Goal: Information Seeking & Learning: Learn about a topic

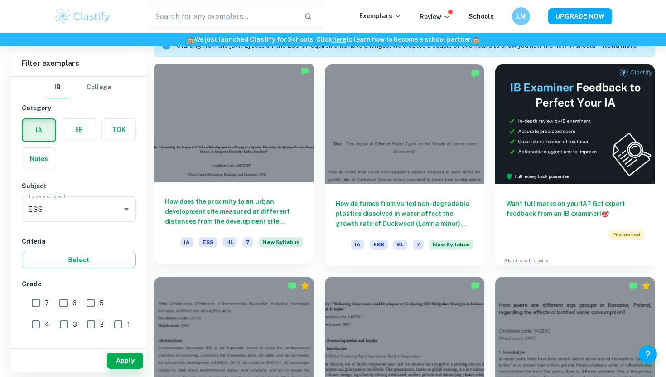
scroll to position [272, 0]
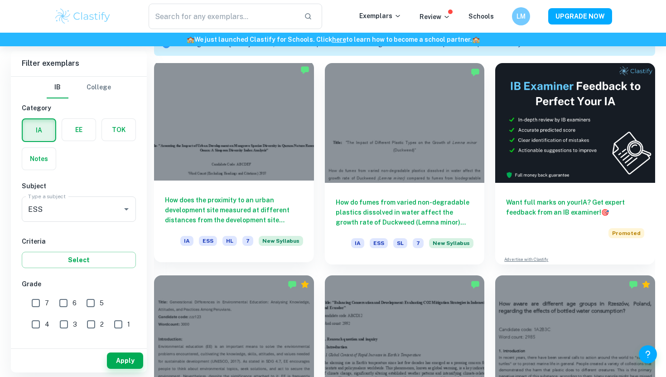
click at [291, 177] on div at bounding box center [234, 121] width 160 height 120
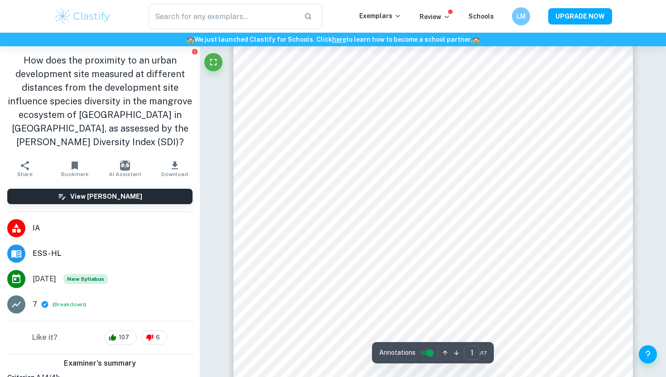
scroll to position [78, 0]
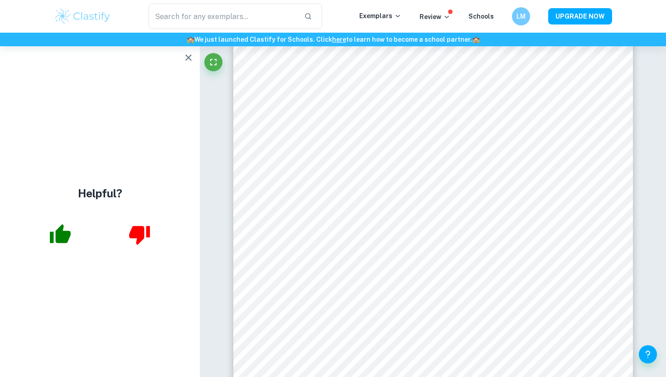
click at [353, 39] on h6 "🏫 We just launched Clastify for Schools. Click here to learn how to become a sc…" at bounding box center [333, 39] width 662 height 10
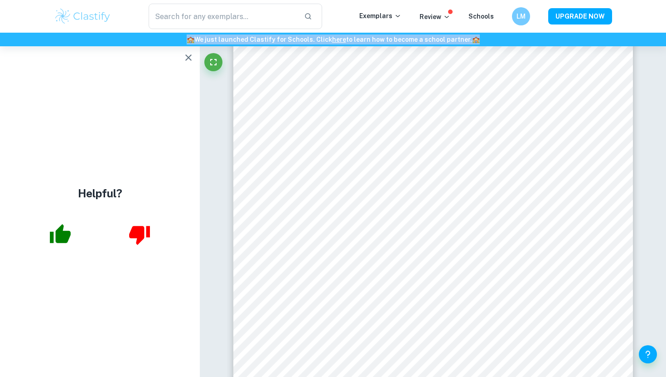
click at [353, 39] on h6 "🏫 We just launched Clastify for Schools. Click here to learn how to become a sc…" at bounding box center [333, 39] width 662 height 10
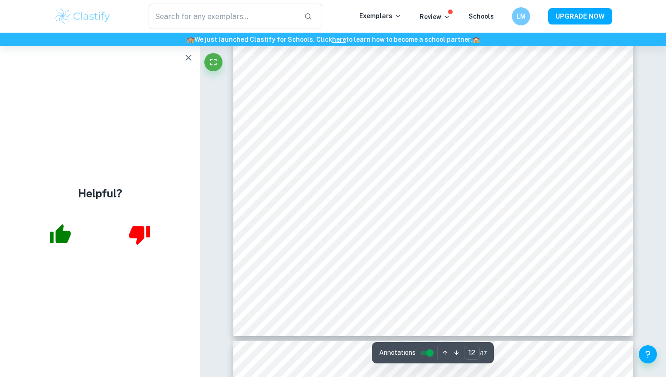
scroll to position [6230, 0]
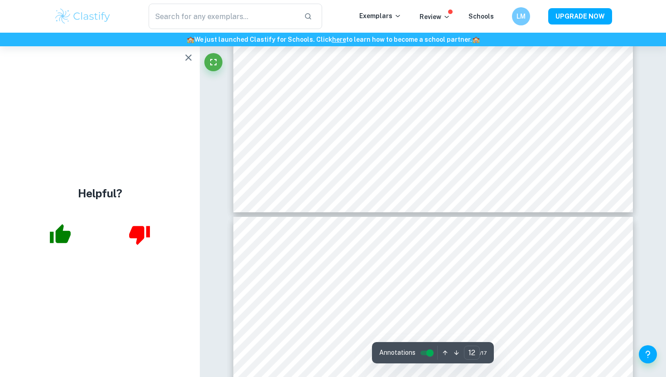
type input "13"
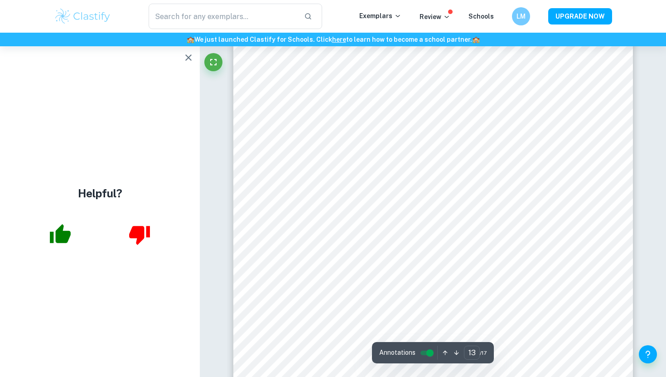
scroll to position [6511, 0]
